Goal: Transaction & Acquisition: Purchase product/service

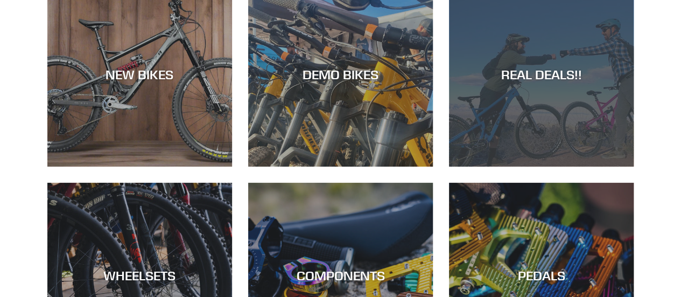
click at [552, 166] on div "REAL DEALS!!" at bounding box center [541, 166] width 185 height 0
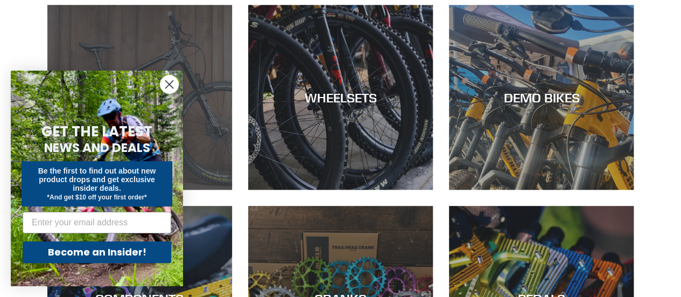
click at [184, 113] on div "Close dialog GET THE LATEST NEWS AND DEALS Be the first to find out about new p…" at bounding box center [97, 178] width 194 height 237
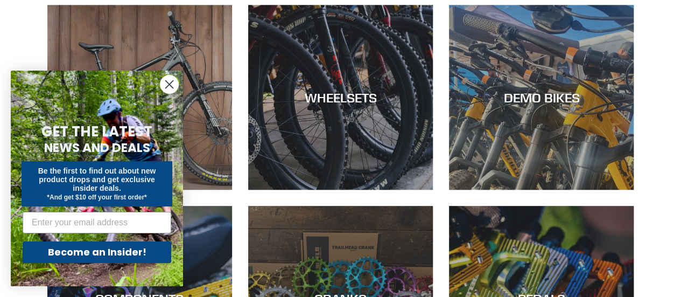
click at [170, 78] on circle "Close dialog" at bounding box center [169, 84] width 18 height 18
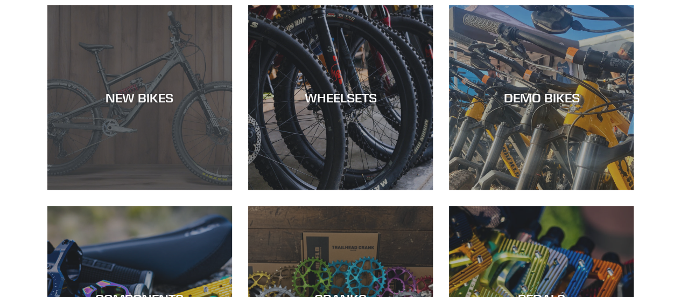
click at [170, 189] on div "NEW BIKES" at bounding box center [139, 189] width 185 height 0
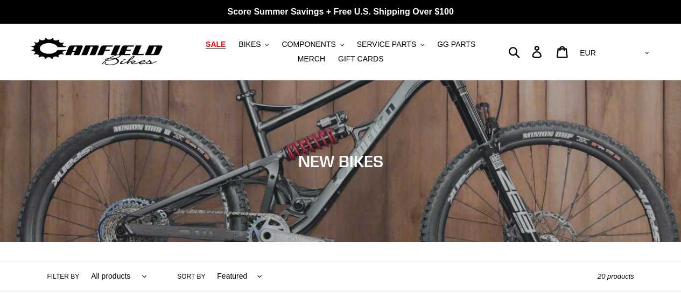
click at [209, 40] on span "SALE" at bounding box center [216, 44] width 20 height 9
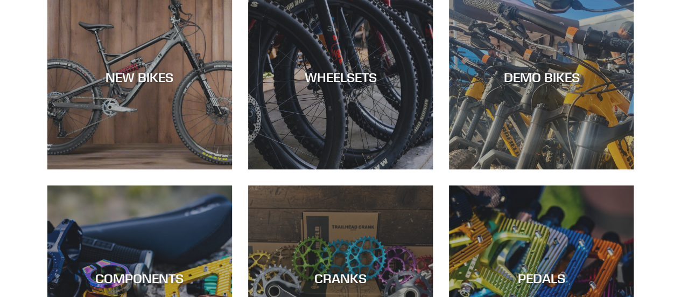
scroll to position [339, 0]
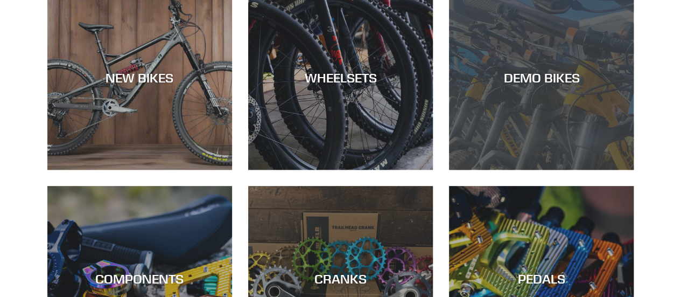
click at [523, 170] on div "DEMO BIKES" at bounding box center [541, 170] width 185 height 0
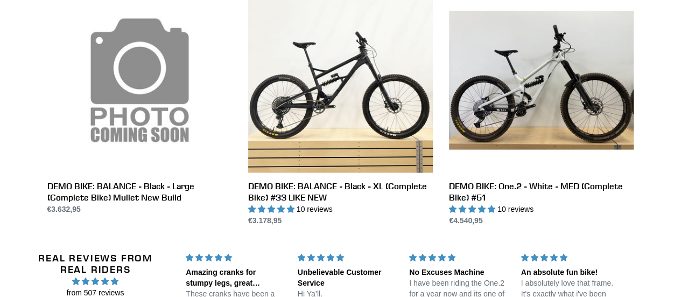
scroll to position [855, 0]
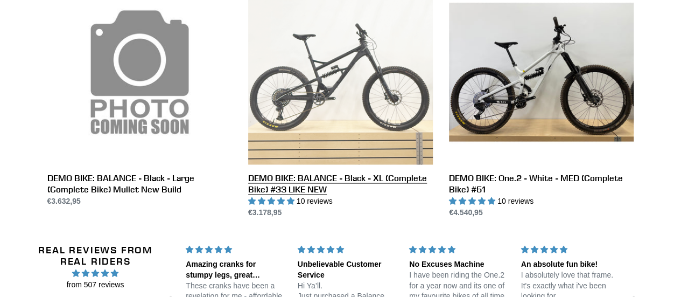
click at [320, 145] on link "DEMO BIKE: BALANCE - Black - XL (Complete Bike) #33 LIKE NEW" at bounding box center [340, 99] width 185 height 238
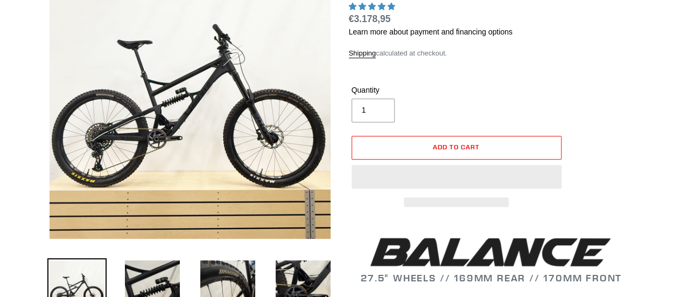
scroll to position [157, 0]
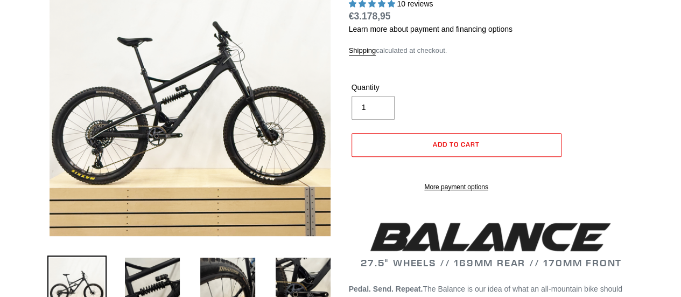
select select "highest-rating"
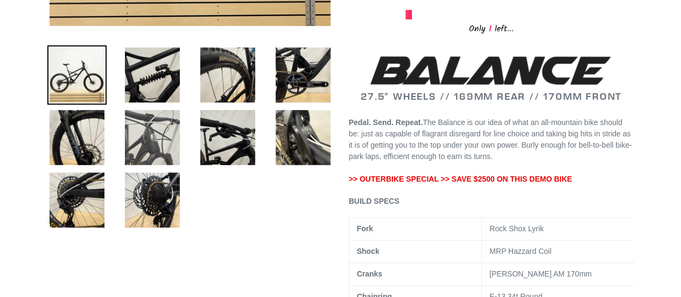
scroll to position [150, 0]
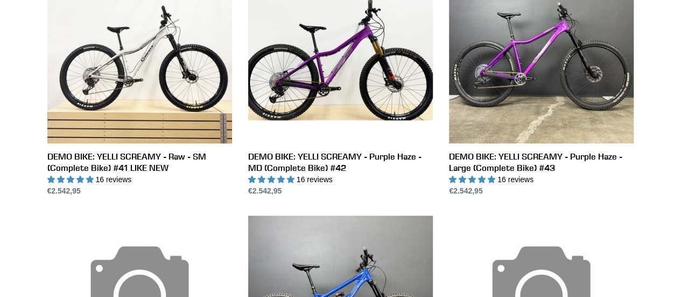
scroll to position [362, 0]
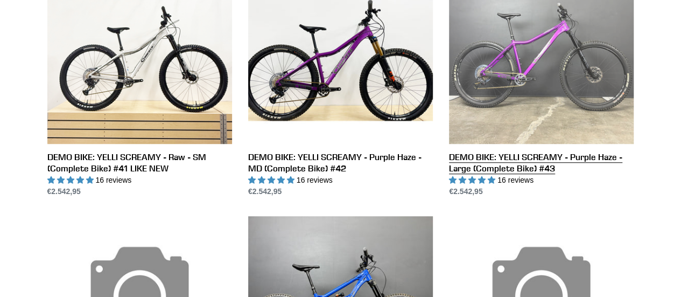
click at [534, 96] on link "DEMO BIKE: YELLI SCREAMY - Purple Haze - Large (Complete Bike) #43" at bounding box center [541, 78] width 185 height 238
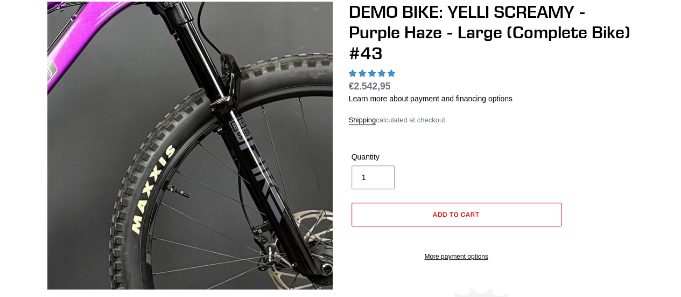
select select "highest-rating"
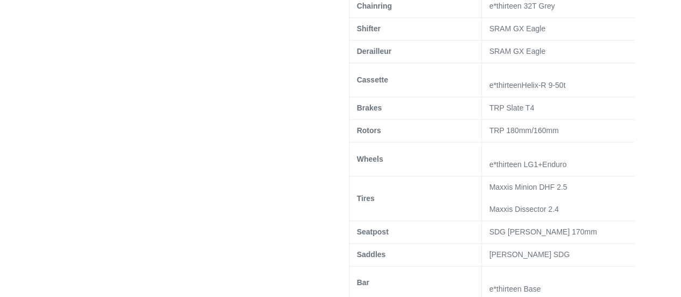
scroll to position [741, 0]
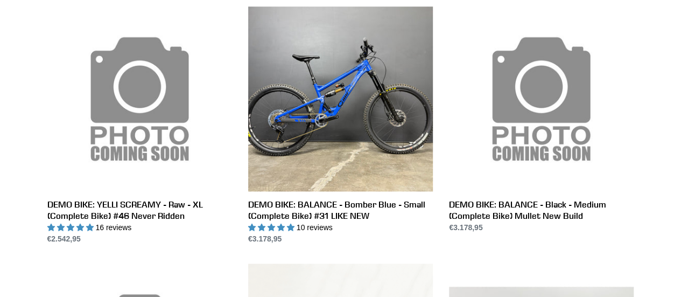
scroll to position [573, 0]
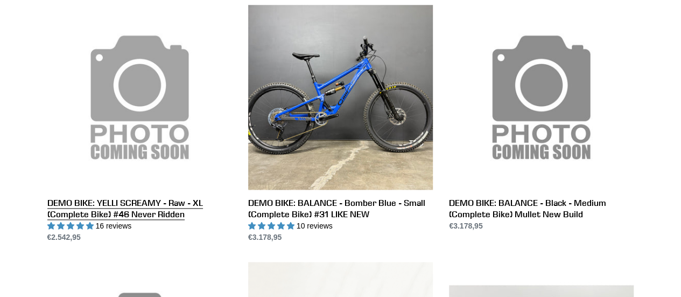
click at [129, 140] on link "DEMO BIKE: YELLI SCREAMY - Raw - XL (Complete Bike) #46 Never Ridden" at bounding box center [139, 124] width 185 height 238
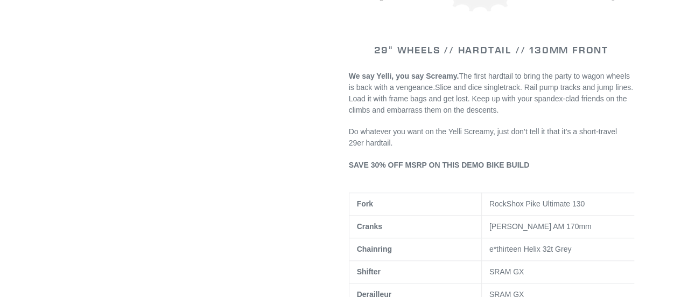
select select "highest-rating"
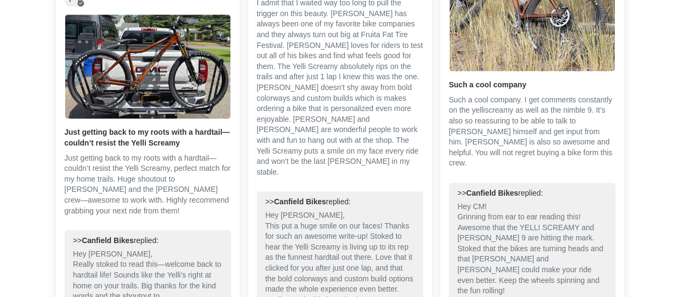
scroll to position [2539, 0]
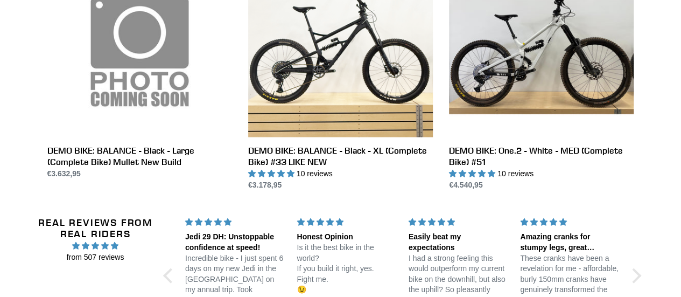
scroll to position [883, 0]
